Goal: Task Accomplishment & Management: Manage account settings

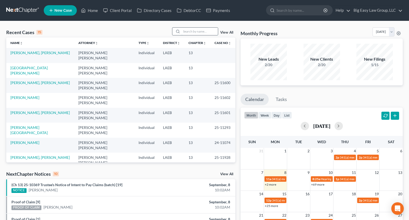
click at [206, 32] on input "search" at bounding box center [200, 32] width 36 height 8
type input "[PERSON_NAME]"
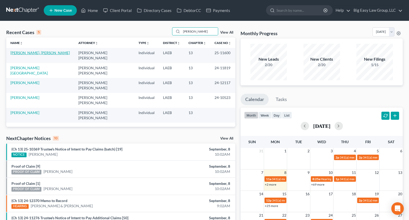
click at [30, 53] on link "[PERSON_NAME], [PERSON_NAME]" at bounding box center [39, 53] width 59 height 4
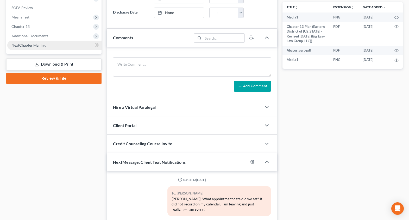
scroll to position [2095, 0]
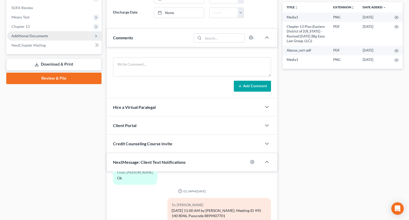
click at [42, 39] on span "Additional Documents" at bounding box center [54, 35] width 94 height 9
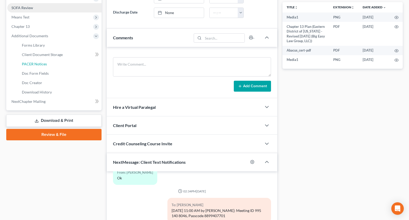
click at [51, 64] on link "PACER Notices" at bounding box center [60, 63] width 84 height 9
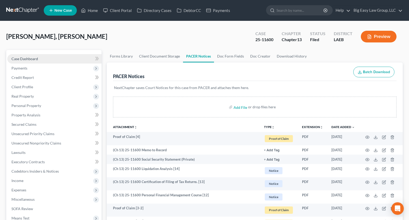
click at [46, 58] on link "Case Dashboard" at bounding box center [54, 58] width 94 height 9
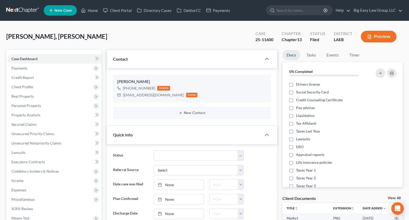
scroll to position [217, 0]
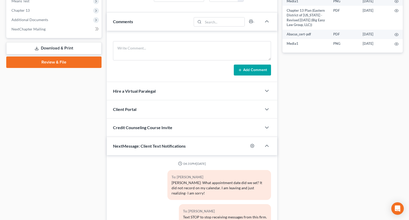
click at [198, 180] on div "To: Michael Lewis Jr." at bounding box center [219, 177] width 95 height 6
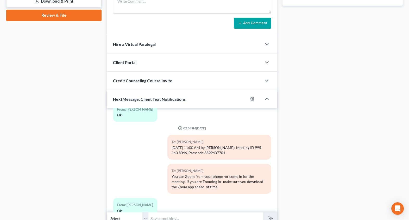
scroll to position [289, 0]
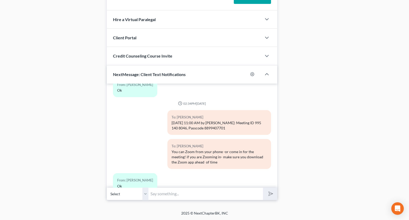
click at [211, 189] on input "text" at bounding box center [206, 194] width 115 height 13
type input "still on mute - fyi"
click at [263, 188] on button "submit" at bounding box center [270, 194] width 14 height 12
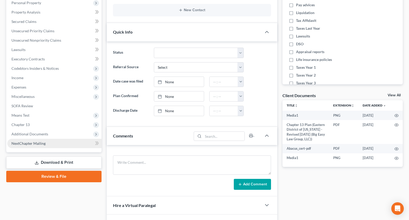
scroll to position [104, 0]
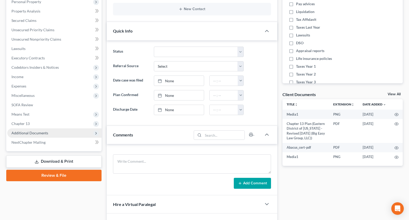
click at [44, 131] on span "Additional Documents" at bounding box center [29, 133] width 37 height 4
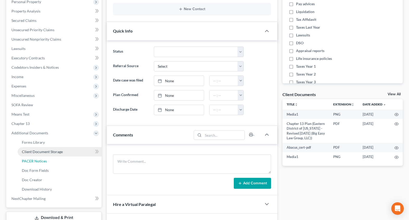
click at [48, 158] on link "PACER Notices" at bounding box center [60, 161] width 84 height 9
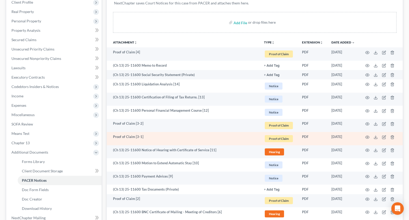
scroll to position [89, 0]
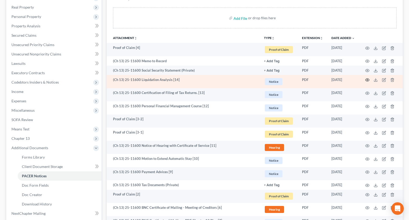
click at [368, 79] on icon "button" at bounding box center [368, 80] width 4 height 4
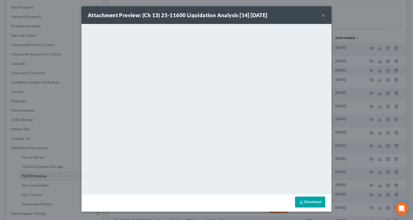
click at [324, 16] on button "×" at bounding box center [324, 15] width 4 height 6
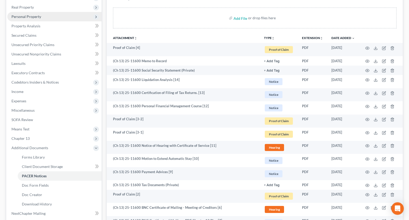
click at [37, 19] on span "Personal Property" at bounding box center [54, 16] width 94 height 9
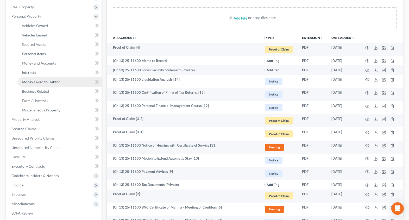
scroll to position [90, 0]
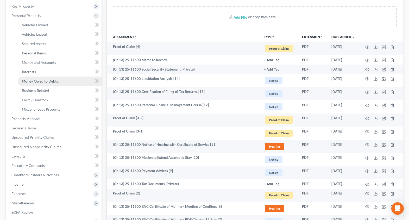
click at [49, 77] on link "Money Owed to Debtor" at bounding box center [60, 81] width 84 height 9
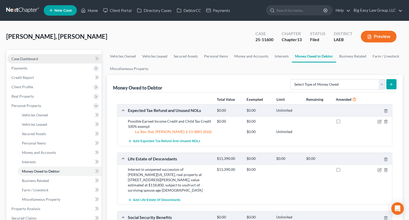
click at [32, 58] on span "Case Dashboard" at bounding box center [24, 59] width 27 height 4
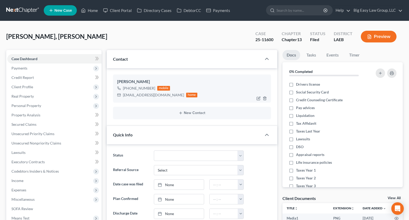
scroll to position [2127, 0]
click at [65, 97] on span "Real Property" at bounding box center [54, 96] width 94 height 9
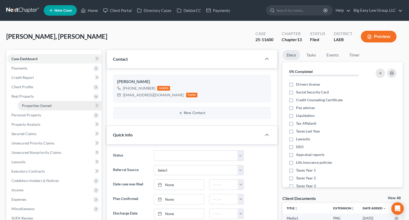
click at [67, 107] on link "Properties Owned" at bounding box center [60, 105] width 84 height 9
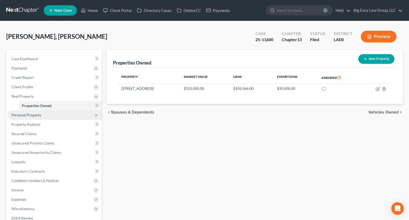
click at [72, 116] on span "Personal Property" at bounding box center [54, 114] width 94 height 9
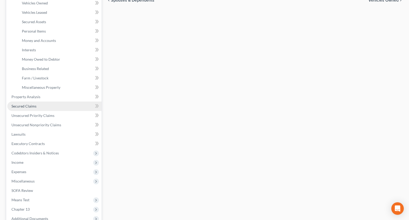
click at [57, 107] on link "Secured Claims" at bounding box center [54, 106] width 94 height 9
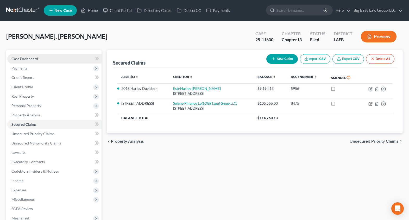
click at [41, 55] on link "Case Dashboard" at bounding box center [54, 58] width 94 height 9
click at [35, 58] on span "Case Dashboard" at bounding box center [24, 59] width 27 height 4
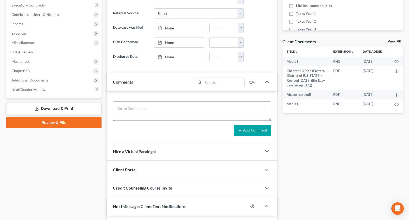
scroll to position [2127, 0]
click at [164, 108] on textarea at bounding box center [192, 111] width 158 height 19
click at [162, 107] on textarea "341 notes - all good - need ot file Zillow for succession property" at bounding box center [192, 111] width 158 height 19
type textarea "341 notes - all good - need to file Zillow for succession property"
click at [259, 132] on button "Add Comment" at bounding box center [252, 130] width 37 height 11
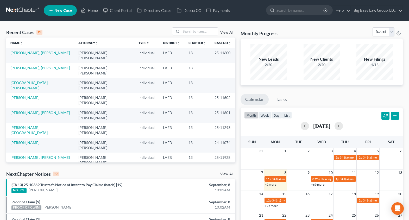
click at [191, 36] on div "Recent Cases 15 View All" at bounding box center [120, 32] width 229 height 10
click at [191, 34] on input "search" at bounding box center [200, 32] width 36 height 8
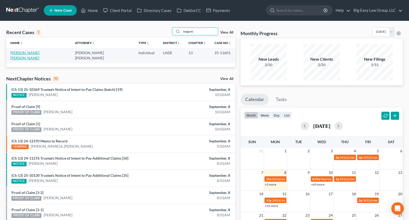
type input "wagues"
click at [40, 51] on link "[PERSON_NAME], [PERSON_NAME]" at bounding box center [25, 56] width 30 height 10
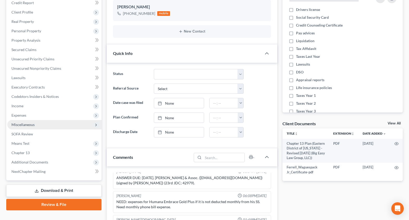
scroll to position [75, 0]
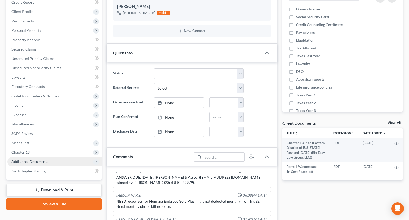
click at [48, 163] on span "Additional Documents" at bounding box center [54, 161] width 94 height 9
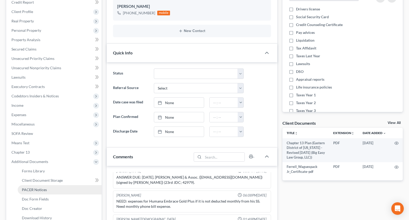
click at [45, 187] on link "PACER Notices" at bounding box center [60, 189] width 84 height 9
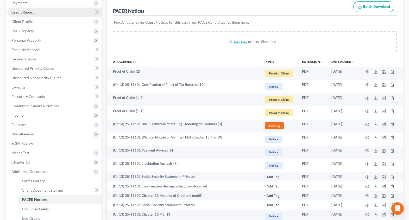
scroll to position [39, 0]
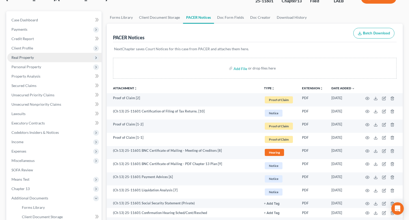
click at [59, 61] on span "Real Property" at bounding box center [54, 57] width 94 height 9
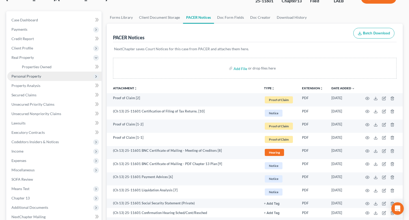
click at [54, 74] on span "Personal Property" at bounding box center [54, 76] width 94 height 9
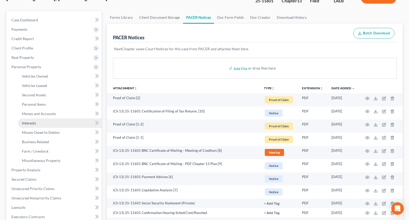
click at [69, 124] on link "Interests" at bounding box center [60, 123] width 84 height 9
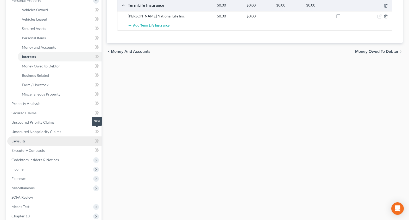
scroll to position [108, 0]
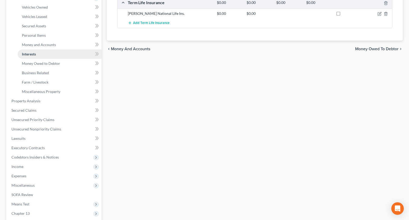
click at [59, 58] on link "Interests" at bounding box center [60, 54] width 84 height 9
click at [62, 63] on link "Money Owed to Debtor" at bounding box center [60, 63] width 84 height 9
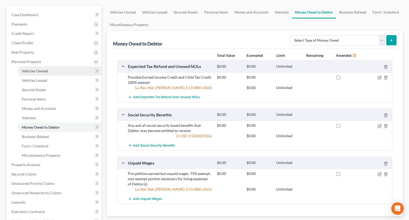
click at [36, 70] on span "Vehicles Owned" at bounding box center [35, 71] width 26 height 4
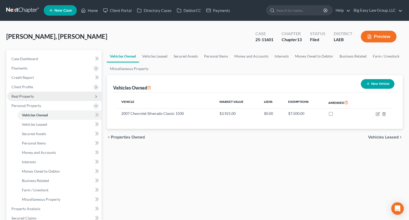
click at [38, 94] on span "Real Property" at bounding box center [54, 96] width 94 height 9
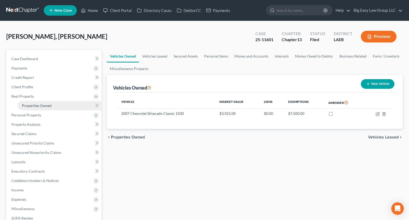
click at [55, 104] on link "Properties Owned" at bounding box center [60, 105] width 84 height 9
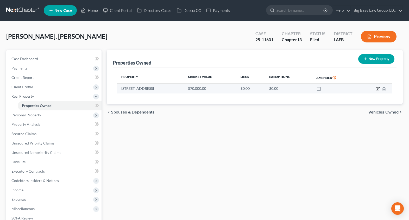
click at [378, 89] on icon "button" at bounding box center [378, 88] width 2 height 2
select select "19"
select select "3"
select select "0"
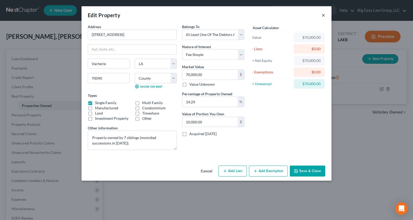
click at [325, 14] on button "×" at bounding box center [324, 15] width 4 height 6
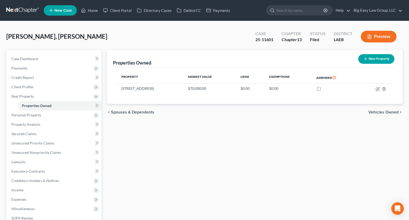
click at [329, 139] on div "Properties Owned New Property Property Market Value Liens Exemptions Amended [S…" at bounding box center [255, 172] width 302 height 245
click at [40, 60] on link "Case Dashboard" at bounding box center [54, 58] width 94 height 9
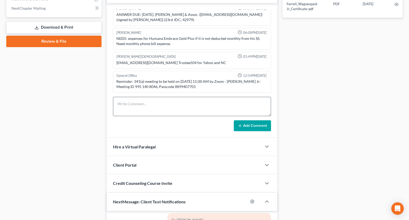
scroll to position [244, 0]
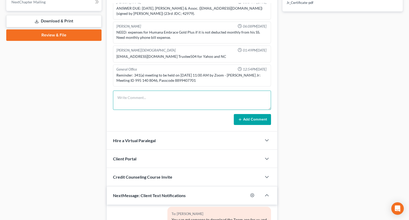
click at [162, 104] on textarea at bounding box center [192, 100] width 158 height 19
click at [144, 98] on textarea "341 notes - needto file BPO for succession property" at bounding box center [192, 100] width 158 height 19
type textarea "341 notes - need to file BPO for succession property"
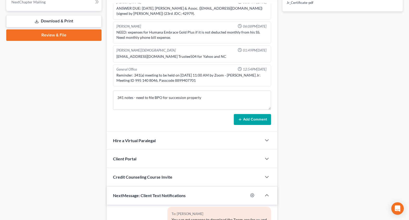
click at [250, 119] on button "Add Comment" at bounding box center [252, 119] width 37 height 11
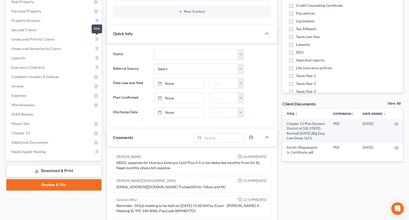
scroll to position [199, 0]
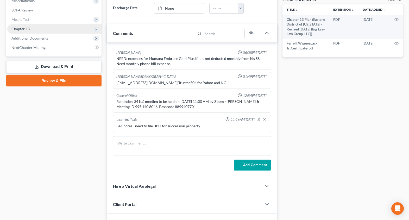
click at [68, 30] on span "Chapter 13" at bounding box center [54, 28] width 94 height 9
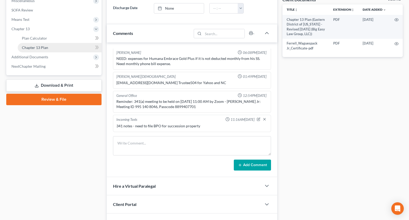
click at [69, 49] on link "Chapter 13 Plan" at bounding box center [60, 47] width 84 height 9
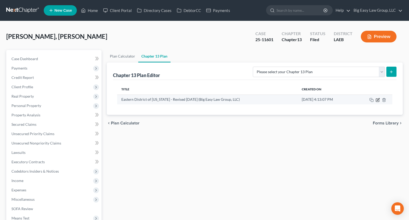
click at [379, 101] on icon "button" at bounding box center [378, 100] width 4 height 4
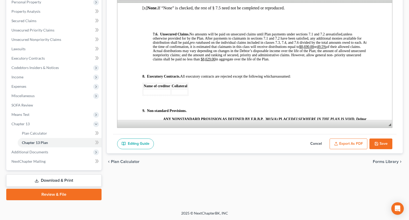
scroll to position [1730, 0]
click at [317, 145] on button "Cancel" at bounding box center [316, 144] width 23 height 11
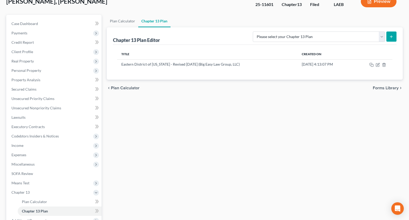
scroll to position [0, 0]
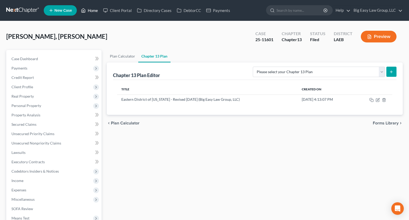
click at [94, 9] on link "Home" at bounding box center [89, 10] width 22 height 9
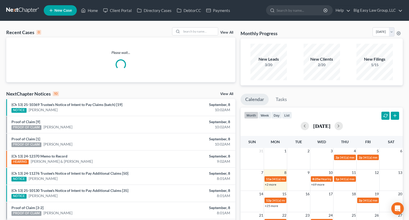
click at [193, 36] on div "Recent Cases 0 View All" at bounding box center [120, 32] width 229 height 10
click at [194, 31] on input "search" at bounding box center [200, 32] width 36 height 8
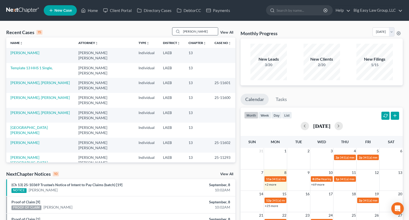
type input "[PERSON_NAME]"
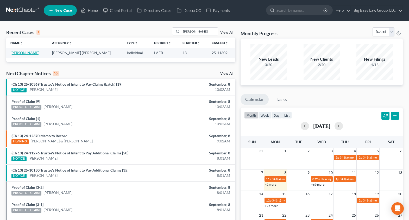
click at [30, 52] on link "[PERSON_NAME]" at bounding box center [24, 53] width 29 height 4
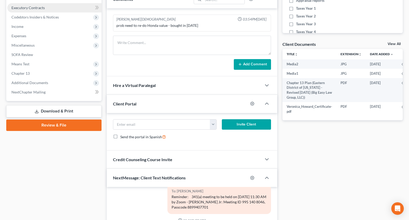
scroll to position [82, 0]
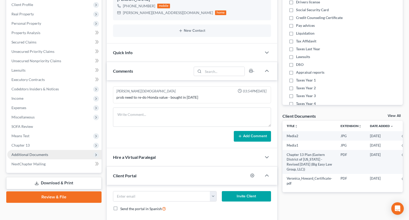
click at [66, 157] on span "Additional Documents" at bounding box center [54, 154] width 94 height 9
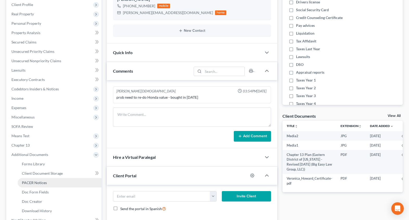
click at [67, 181] on link "PACER Notices" at bounding box center [60, 182] width 84 height 9
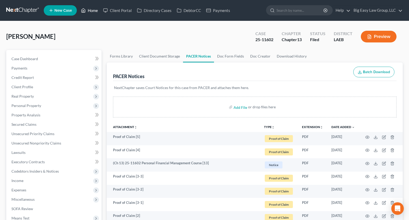
click at [89, 13] on link "Home" at bounding box center [89, 10] width 22 height 9
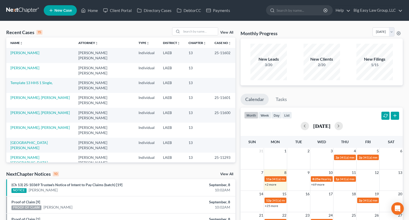
click at [39, 52] on td "[PERSON_NAME]" at bounding box center [40, 55] width 68 height 15
click at [39, 53] on link "[PERSON_NAME]" at bounding box center [24, 53] width 29 height 4
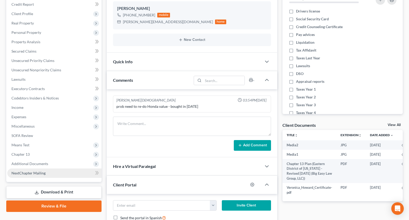
scroll to position [148, 0]
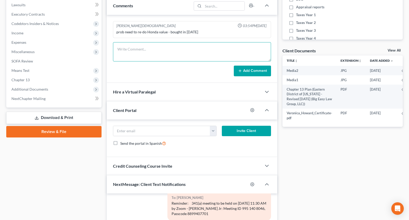
click at [149, 54] on textarea at bounding box center [192, 51] width 158 height 19
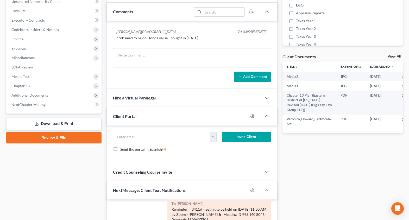
scroll to position [139, 0]
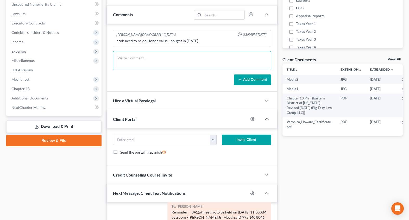
click at [136, 56] on textarea at bounding box center [192, 60] width 158 height 19
type textarea "all good"
click at [246, 83] on button "Add Comment" at bounding box center [252, 80] width 37 height 11
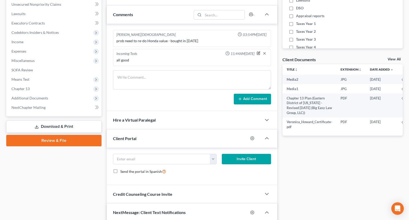
click at [259, 53] on icon "button" at bounding box center [259, 53] width 4 height 4
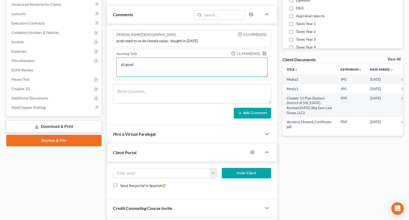
click at [120, 66] on textarea "all good" at bounding box center [191, 67] width 151 height 19
type textarea "341 notes - all good"
click at [264, 52] on polyline "button" at bounding box center [264, 52] width 1 height 1
